Goal: Task Accomplishment & Management: Manage account settings

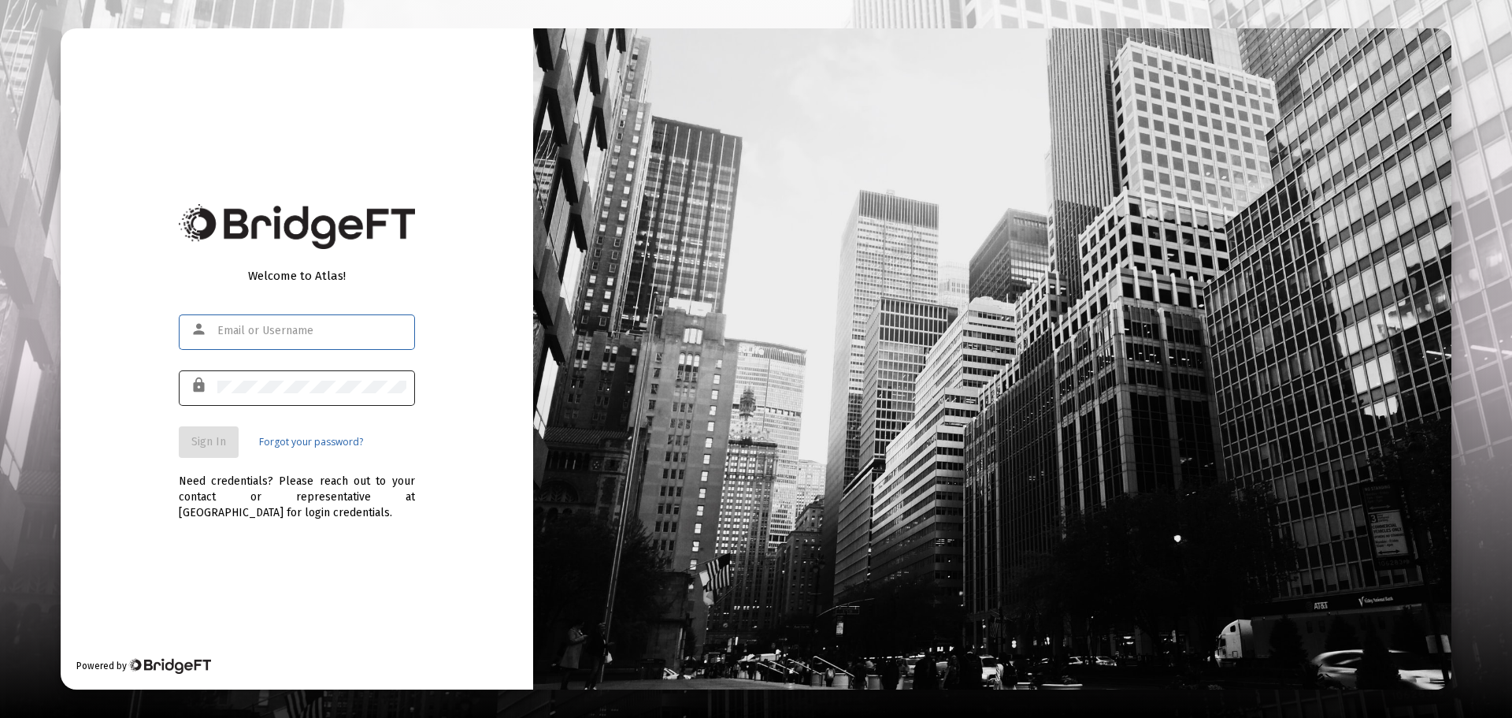
type input "[PERSON_NAME][EMAIL_ADDRESS][DOMAIN_NAME]"
click at [293, 374] on div at bounding box center [311, 386] width 189 height 39
click at [217, 440] on span "Sign In" at bounding box center [208, 441] width 35 height 13
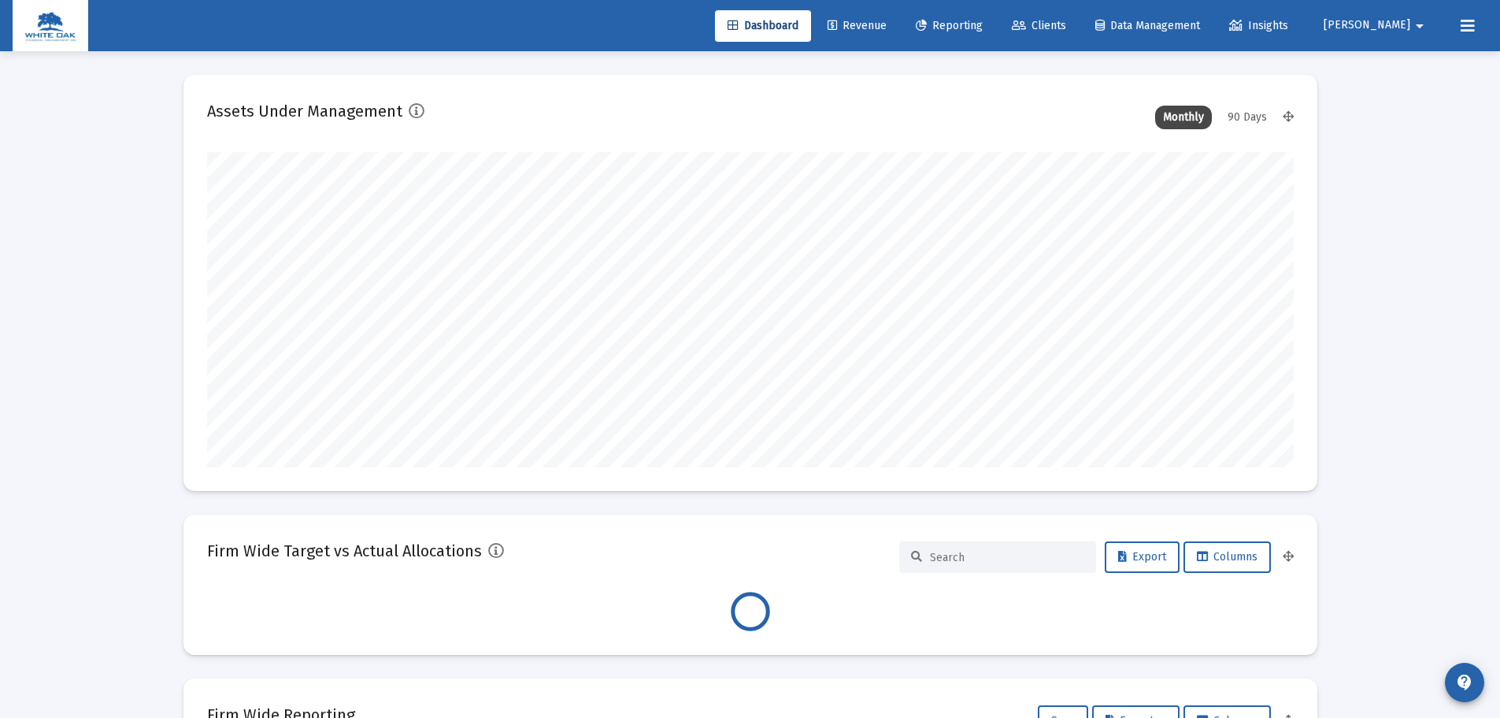
scroll to position [315, 1087]
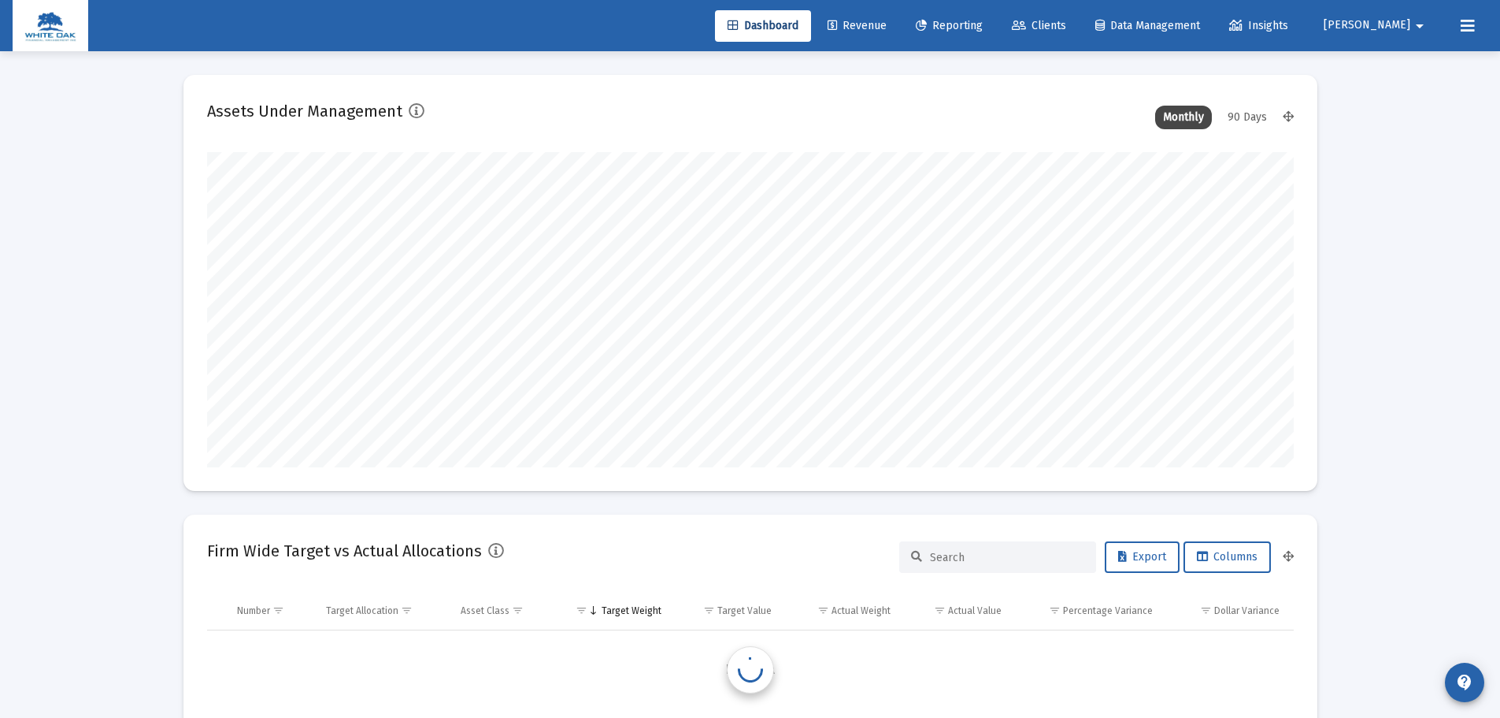
click at [1408, 28] on span "[PERSON_NAME]" at bounding box center [1367, 25] width 87 height 13
click at [1396, 57] on span "Settings" at bounding box center [1410, 67] width 46 height 38
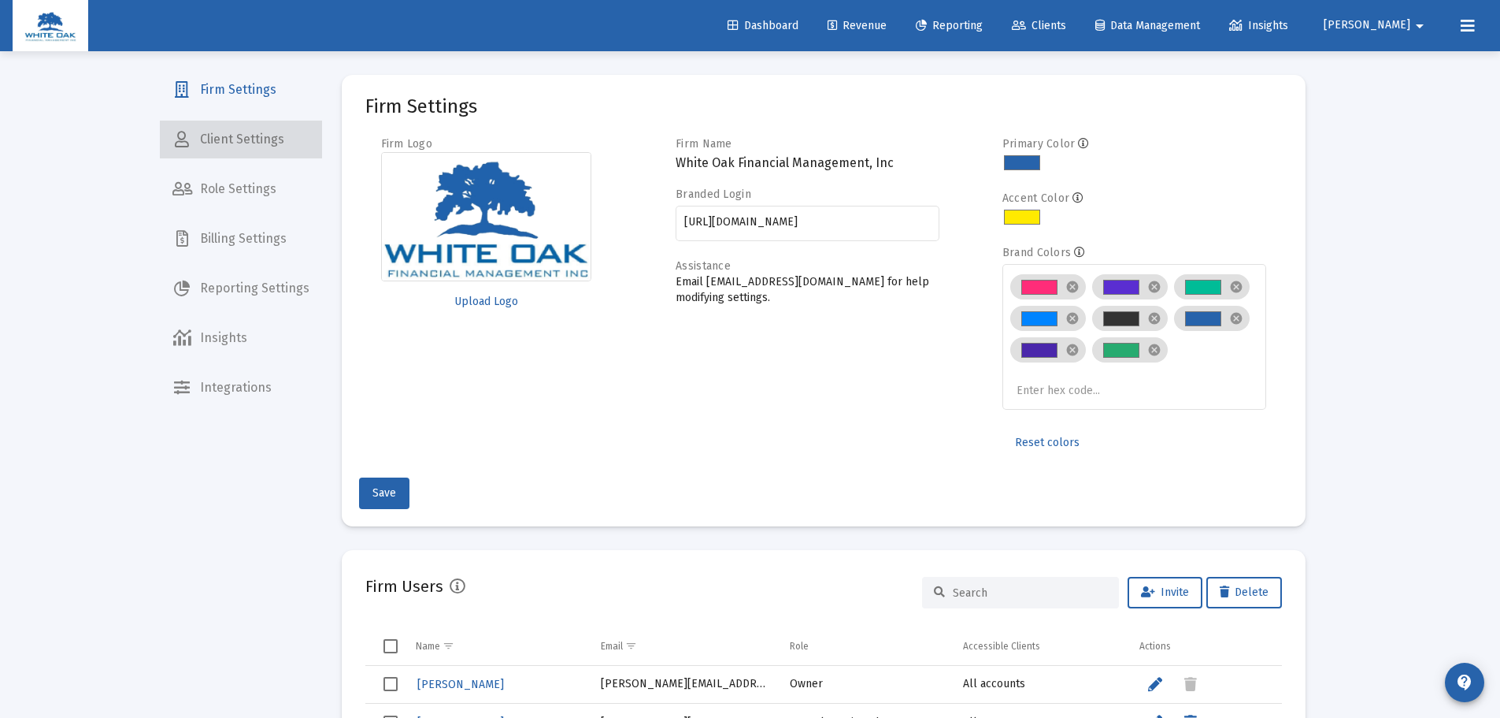
click at [247, 143] on span "Client Settings" at bounding box center [241, 140] width 162 height 38
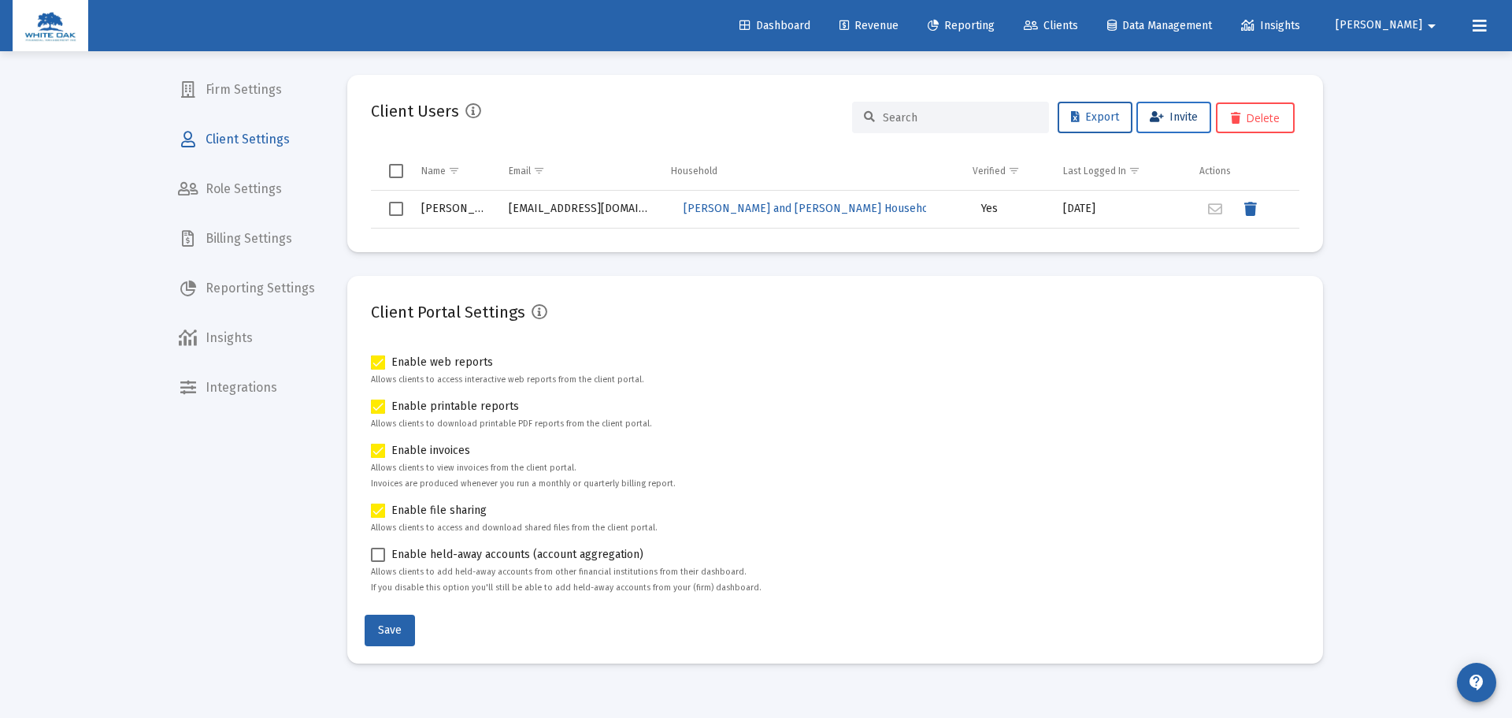
click at [1147, 113] on button "Invite" at bounding box center [1174, 118] width 75 height 32
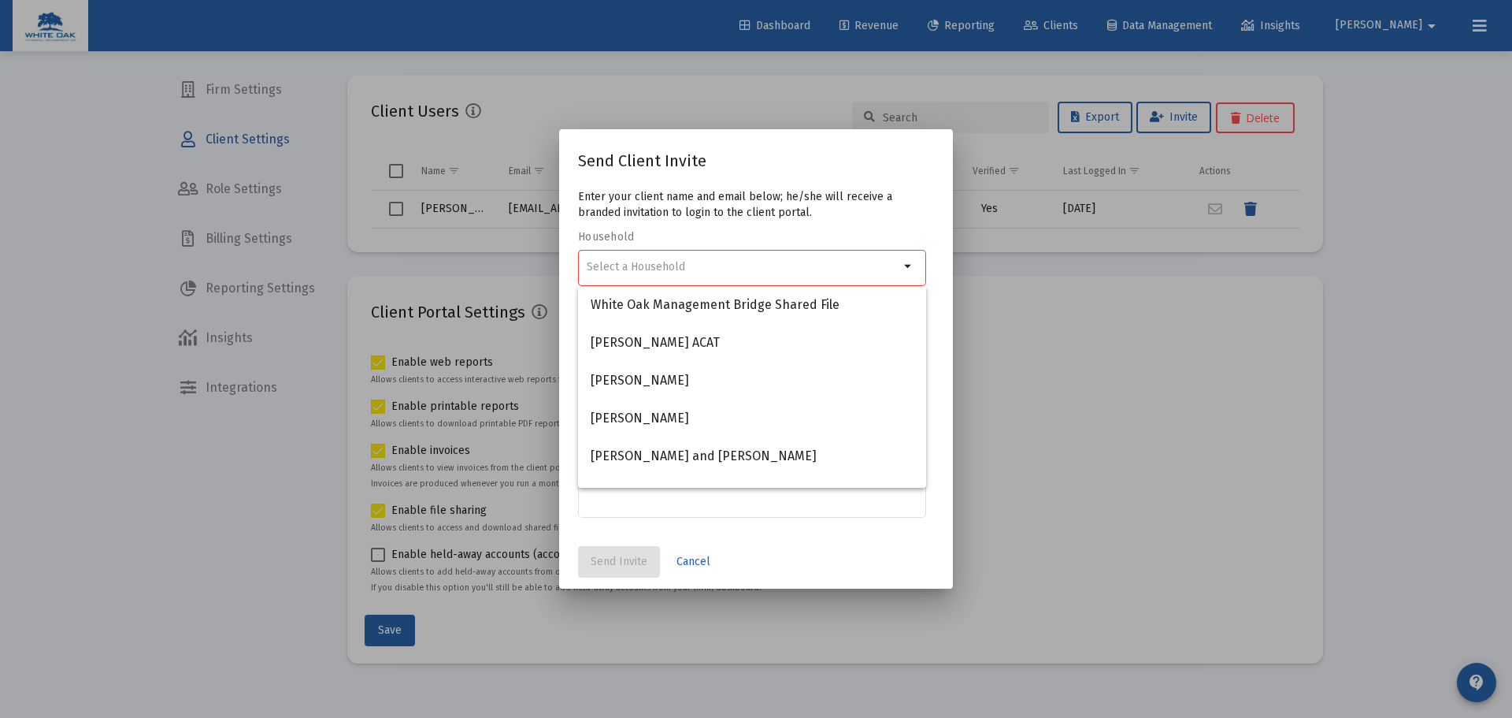
click at [1330, 377] on div at bounding box center [756, 359] width 1512 height 718
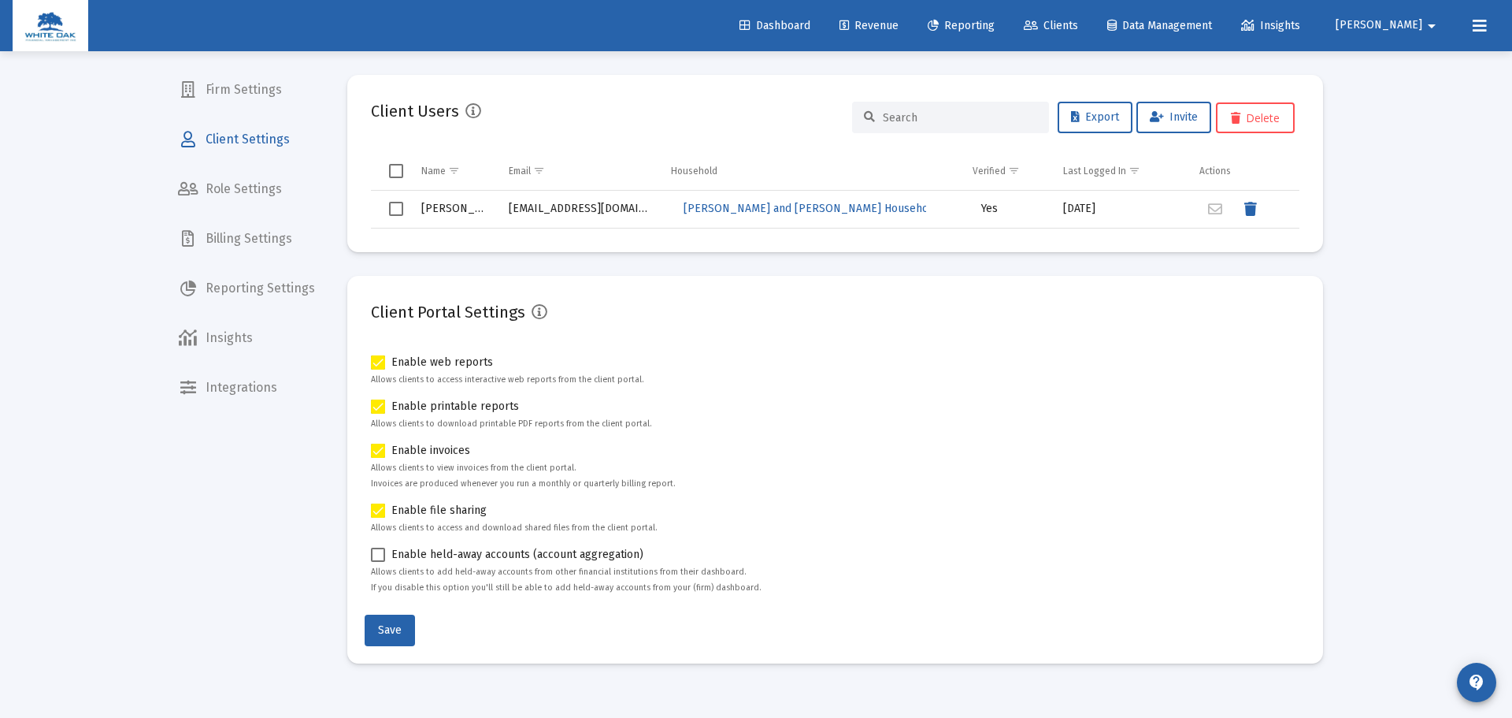
click at [803, 20] on span "Dashboard" at bounding box center [775, 25] width 71 height 13
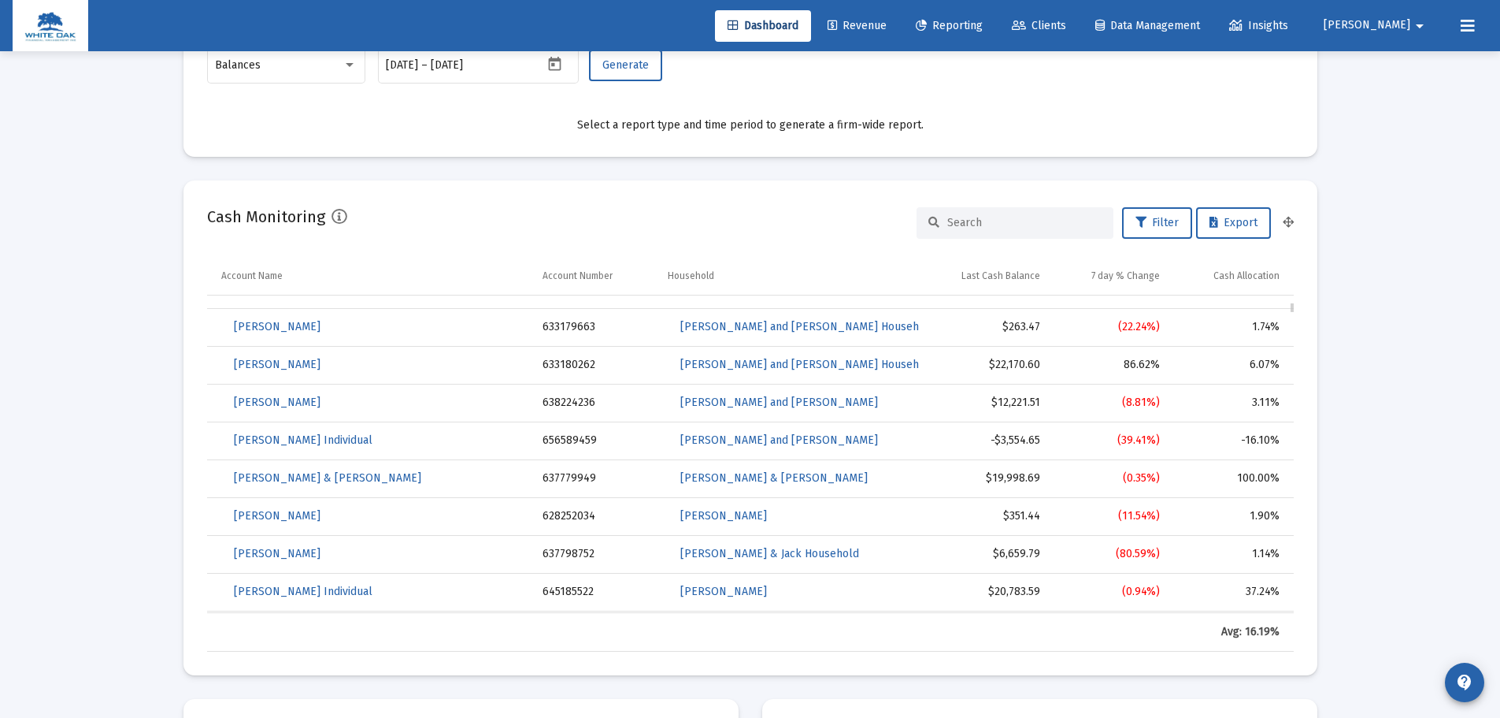
scroll to position [158, 0]
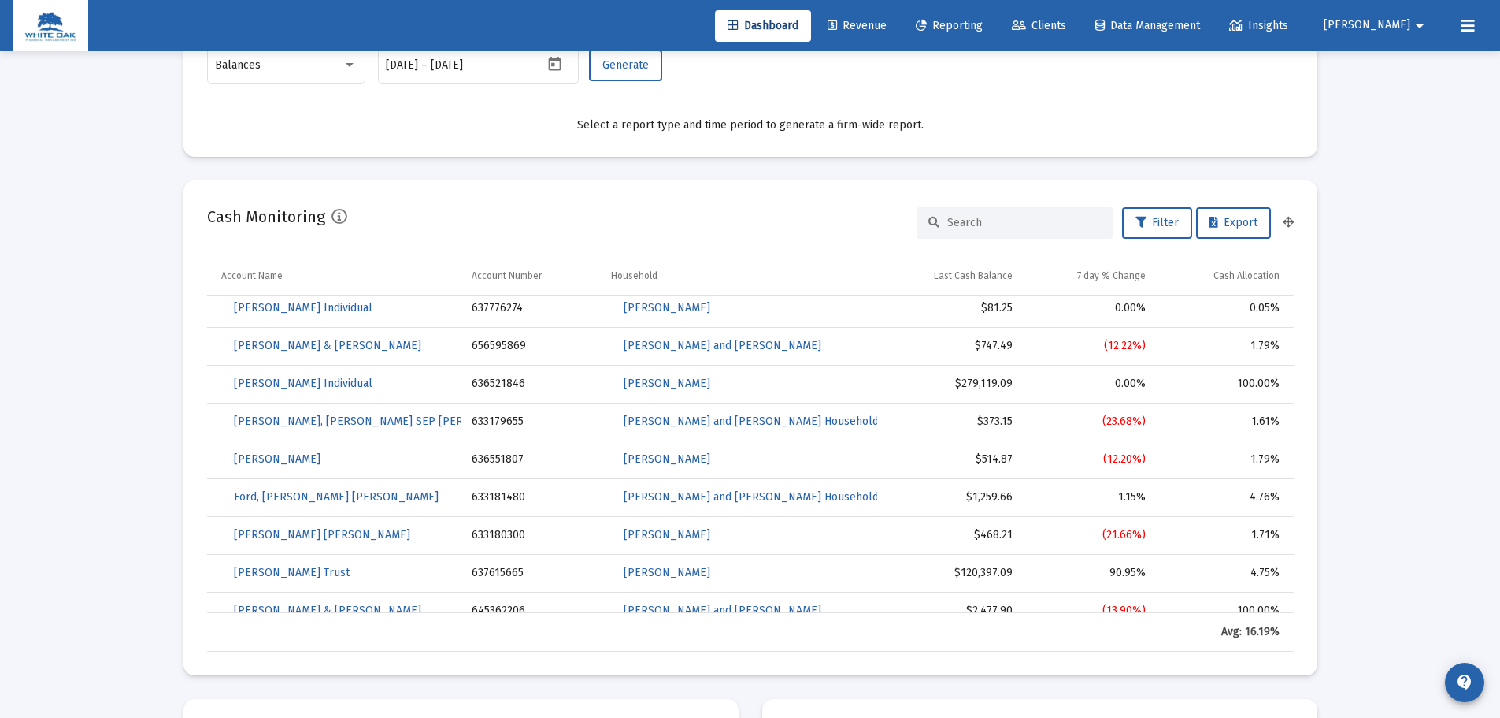
click at [1397, 26] on span "[PERSON_NAME]" at bounding box center [1367, 25] width 87 height 13
click at [1399, 57] on span "Settings" at bounding box center [1410, 67] width 46 height 38
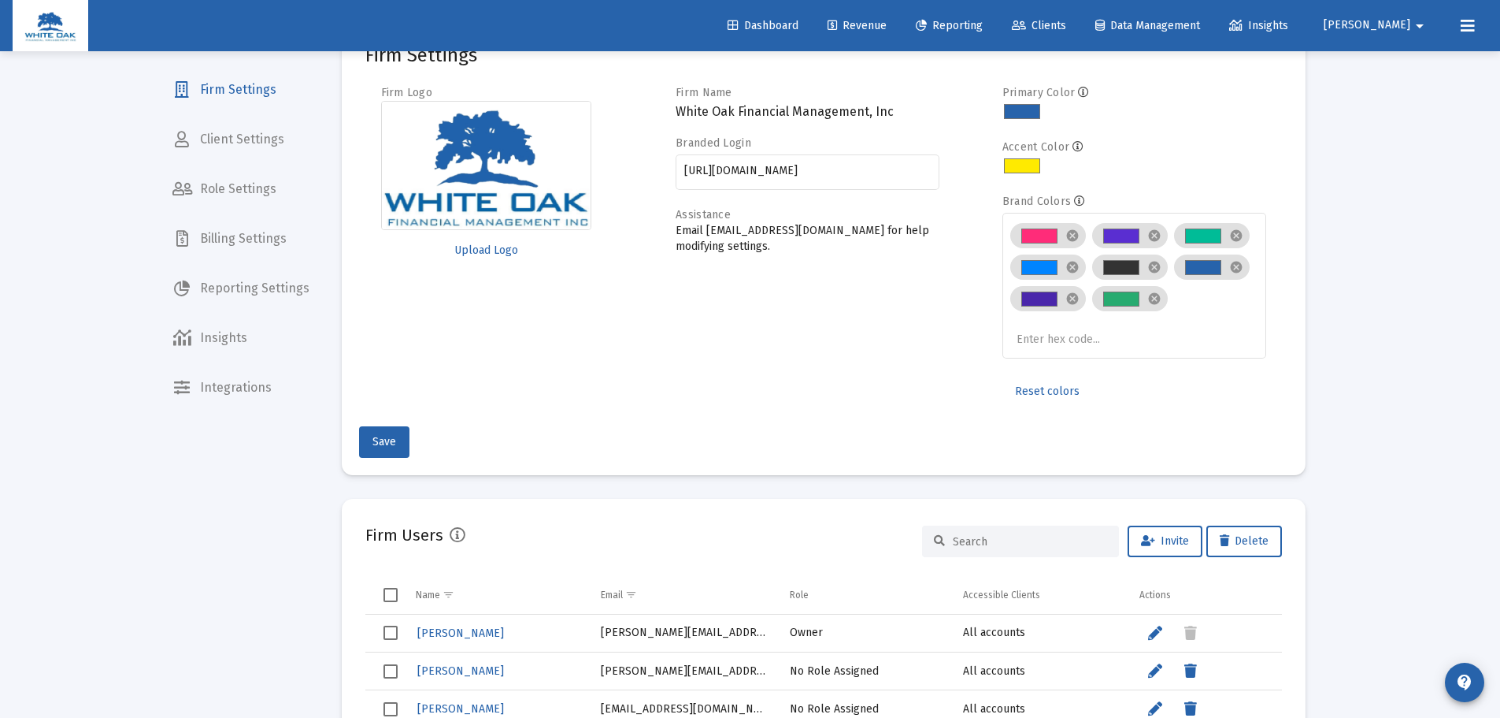
click at [225, 154] on span "Client Settings" at bounding box center [241, 140] width 162 height 38
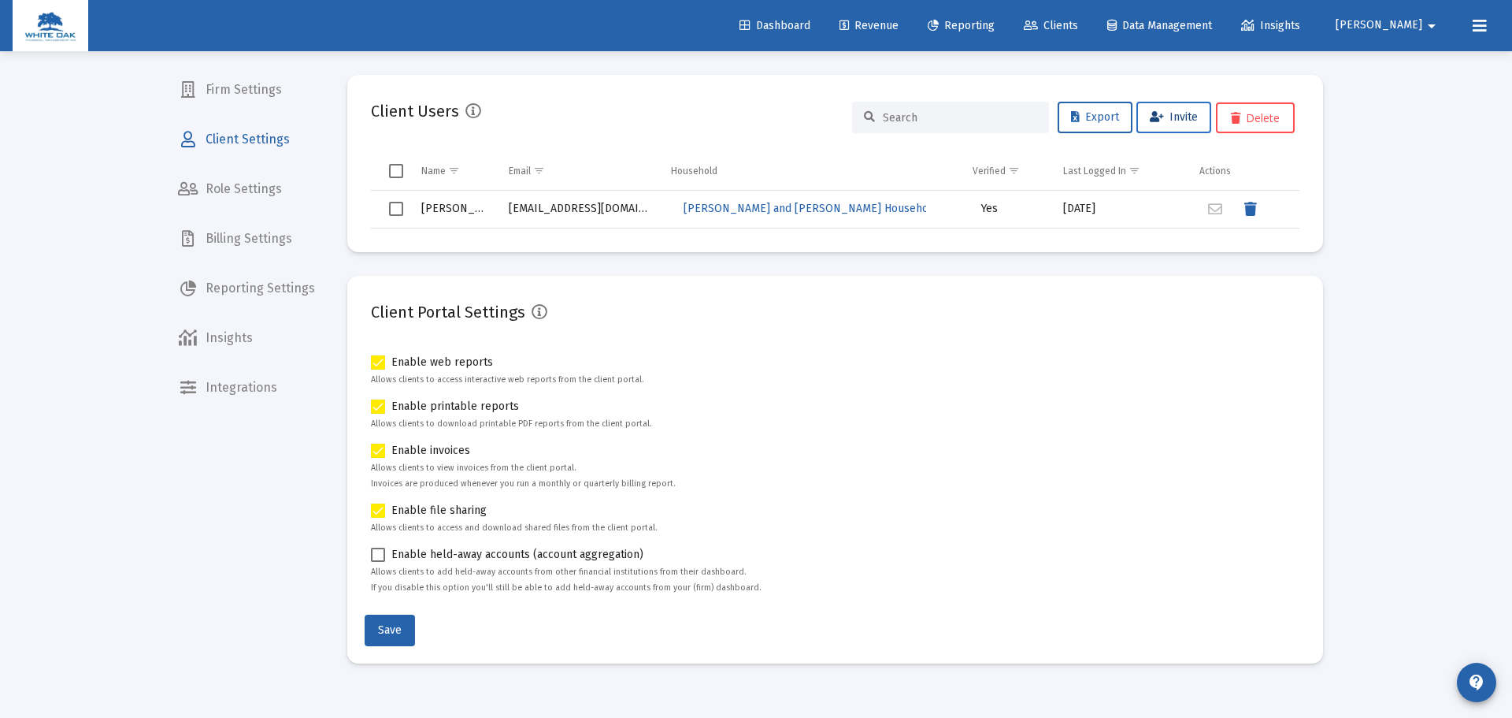
click at [1190, 112] on span "Invite" at bounding box center [1174, 116] width 48 height 13
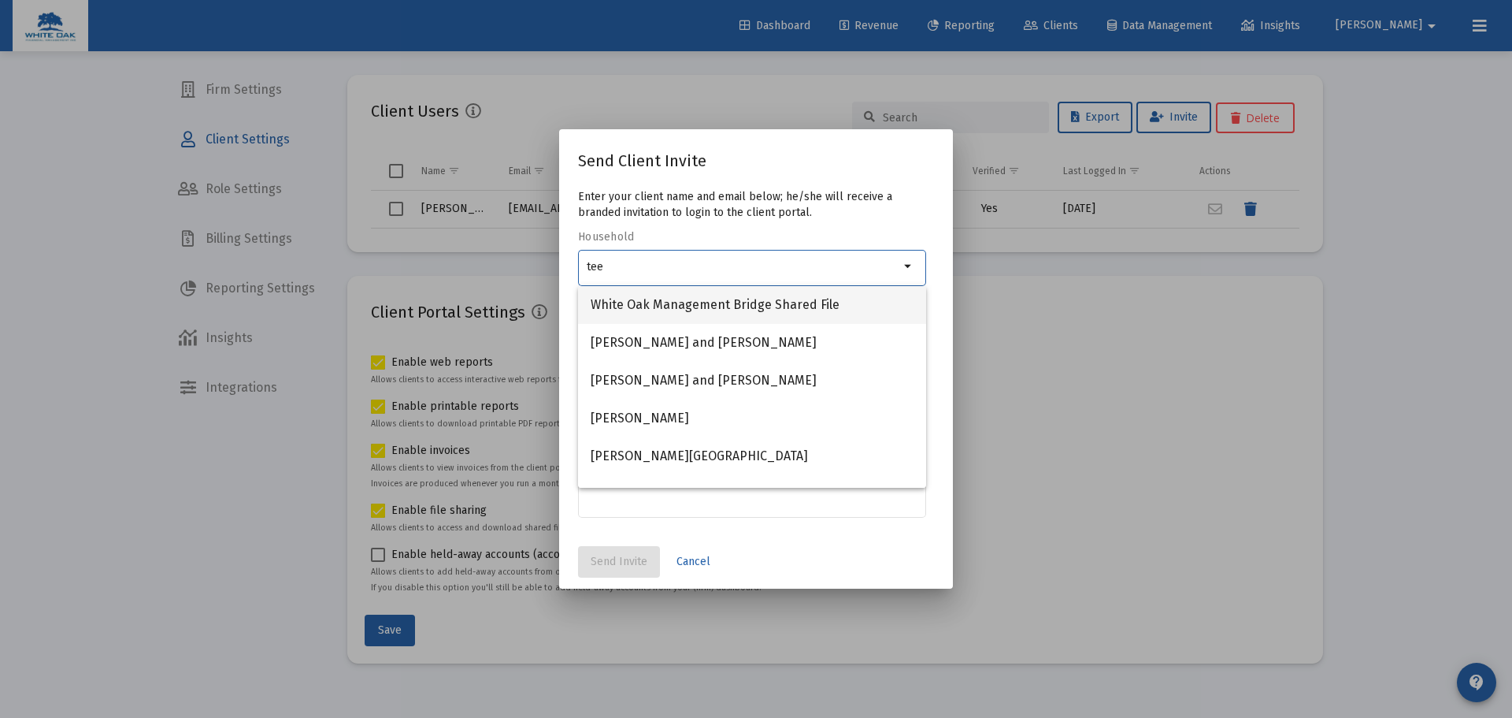
type input "teet"
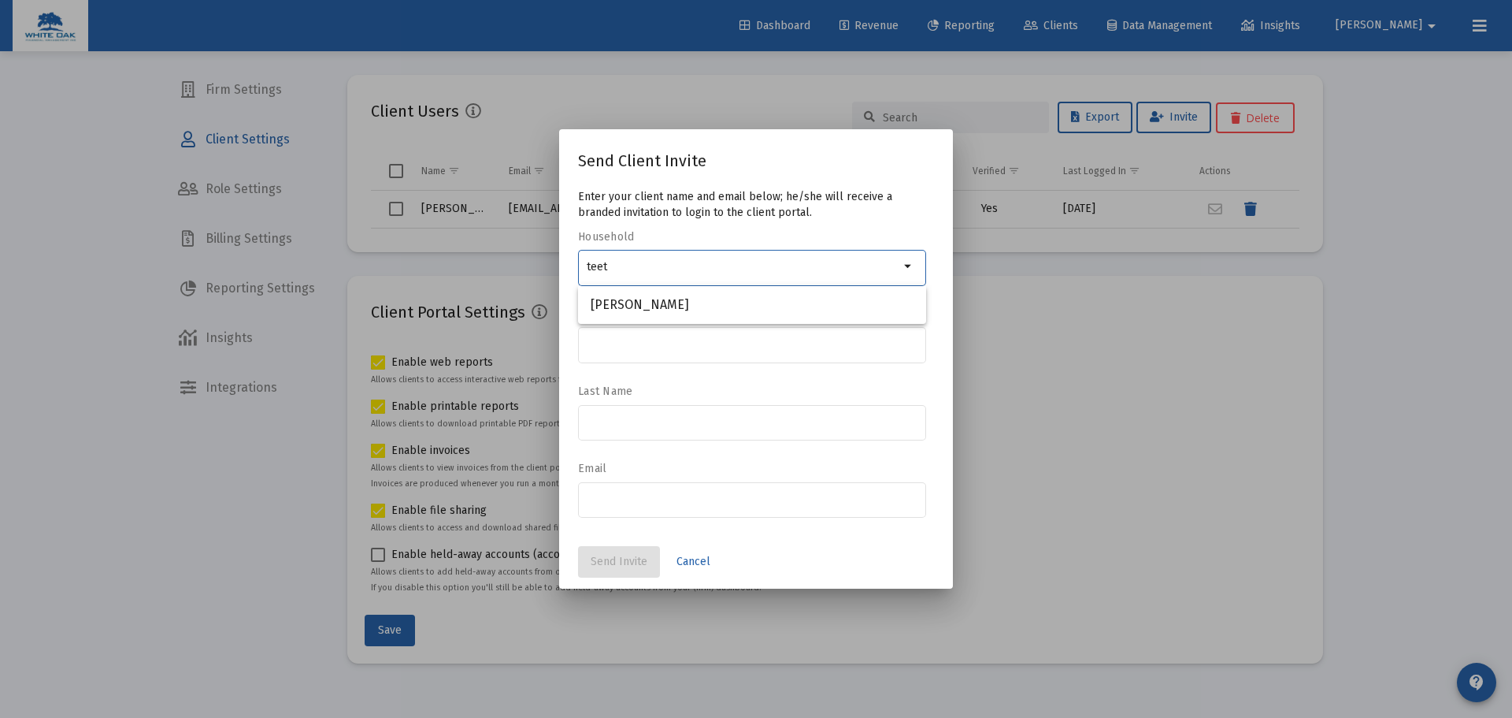
drag, startPoint x: 859, startPoint y: 269, endPoint x: 726, endPoint y: 269, distance: 133.1
click at [758, 268] on input "teet" at bounding box center [743, 267] width 313 height 13
click at [699, 271] on input "teet" at bounding box center [743, 267] width 313 height 13
click at [699, 270] on input "teet" at bounding box center [743, 267] width 313 height 13
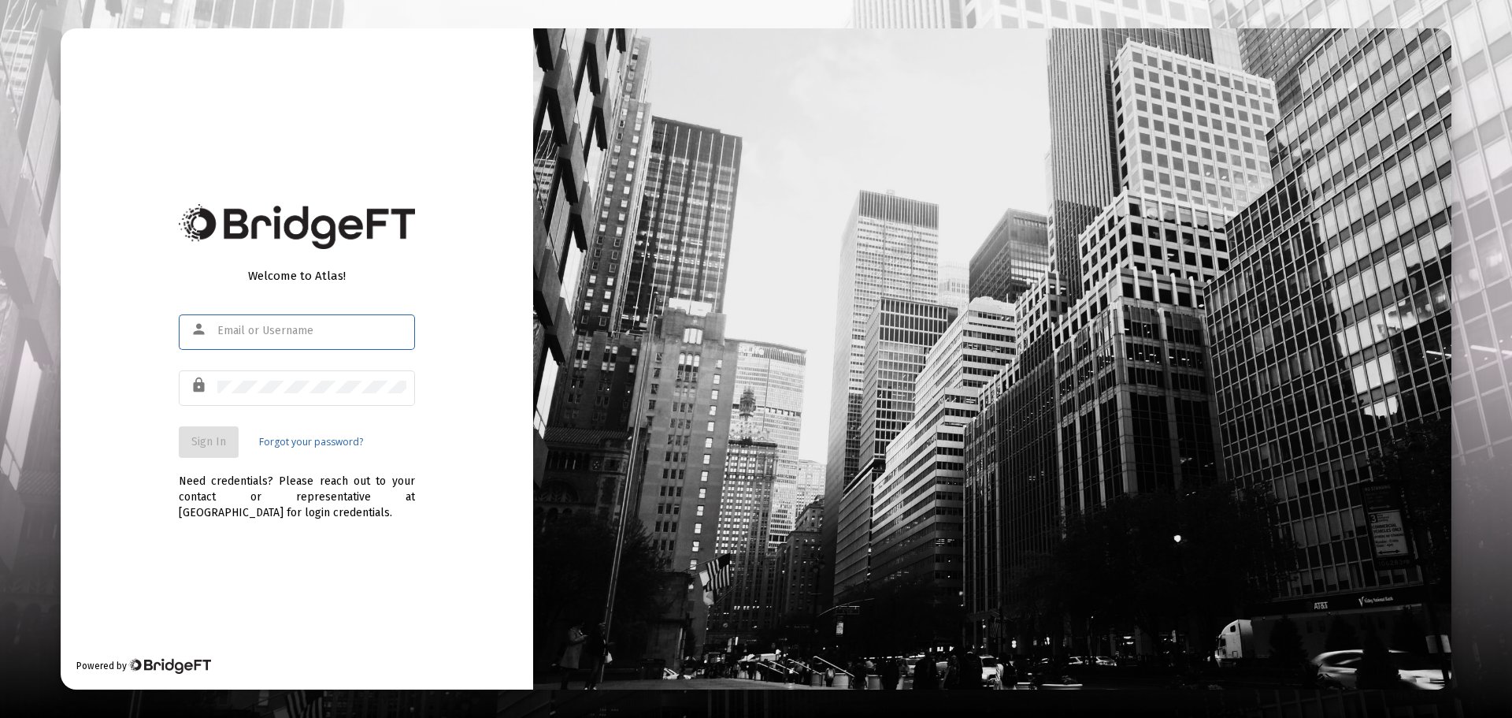
type input "[PERSON_NAME][EMAIL_ADDRESS][DOMAIN_NAME]"
click at [199, 450] on button "Sign In" at bounding box center [209, 442] width 60 height 32
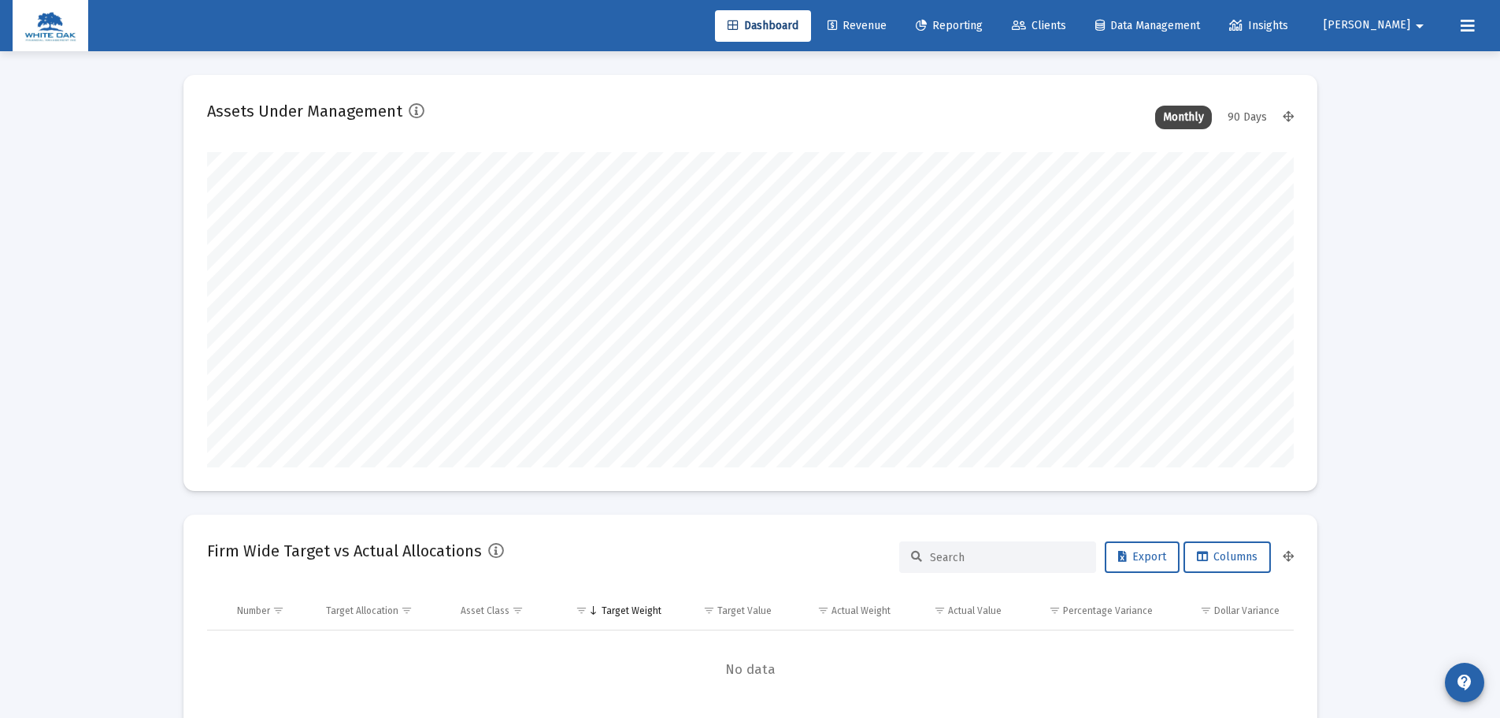
scroll to position [315, 585]
type input "[DATE]"
